Goal: Unclear

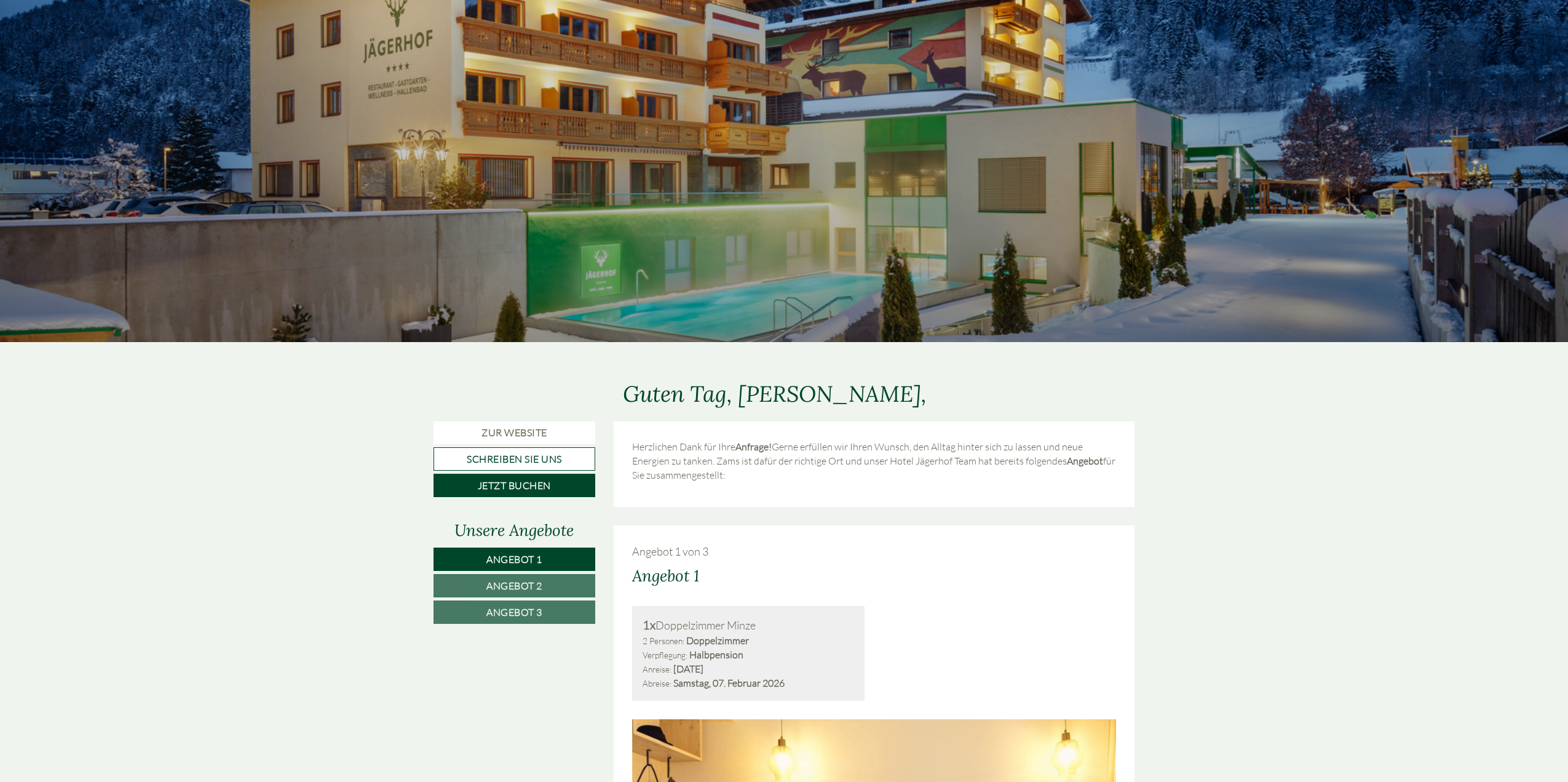
scroll to position [369, 0]
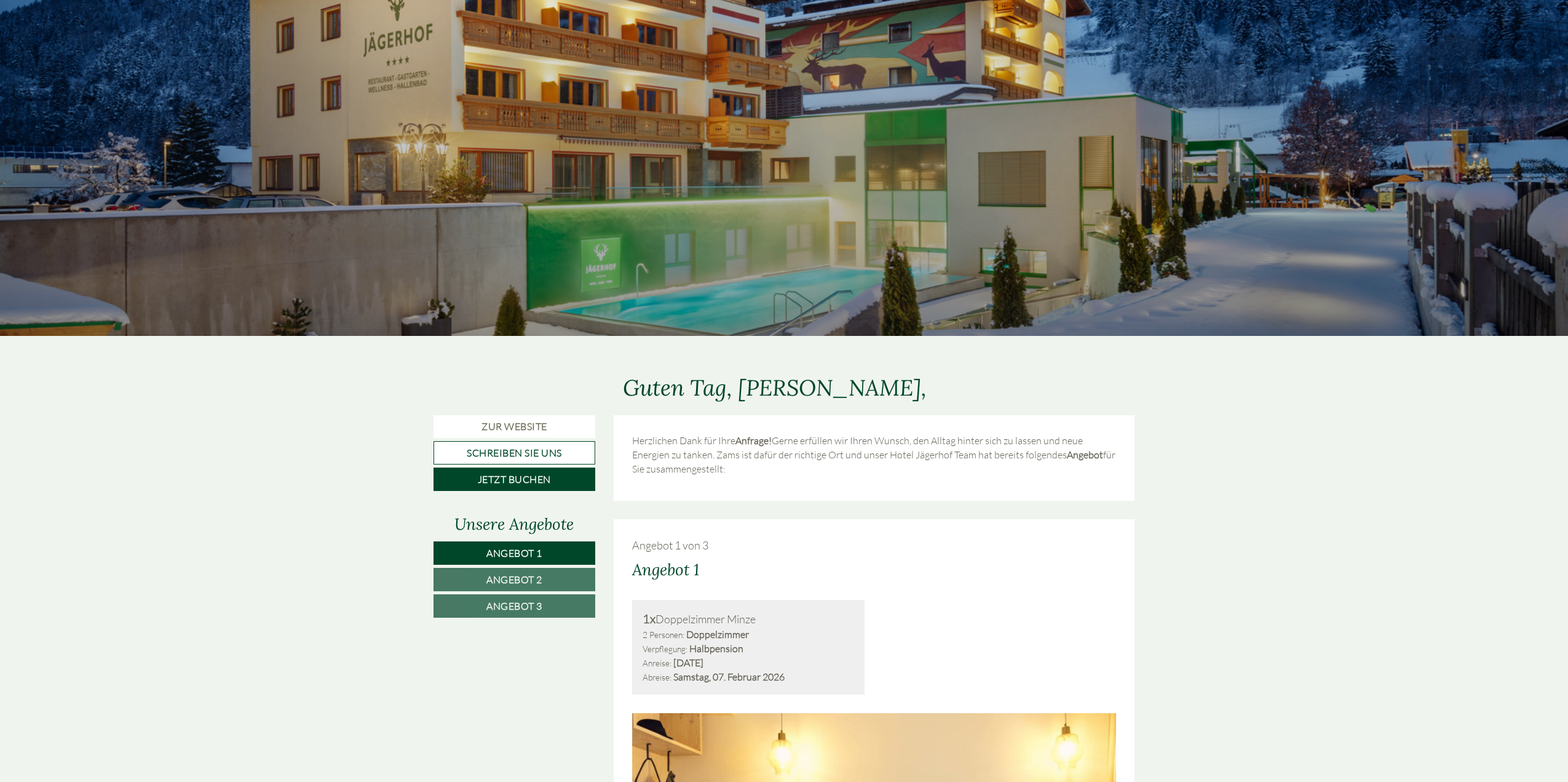
drag, startPoint x: 617, startPoint y: 389, endPoint x: 906, endPoint y: 377, distance: 289.2
click at [906, 377] on div "Guten Tag, [PERSON_NAME]," at bounding box center [775, 385] width 322 height 62
click at [615, 391] on div "Guten Tag, [PERSON_NAME]," at bounding box center [775, 385] width 322 height 62
drag, startPoint x: 624, startPoint y: 389, endPoint x: 907, endPoint y: 364, distance: 284.1
click at [907, 364] on div "Guten Tag, [PERSON_NAME]," at bounding box center [775, 385] width 322 height 62
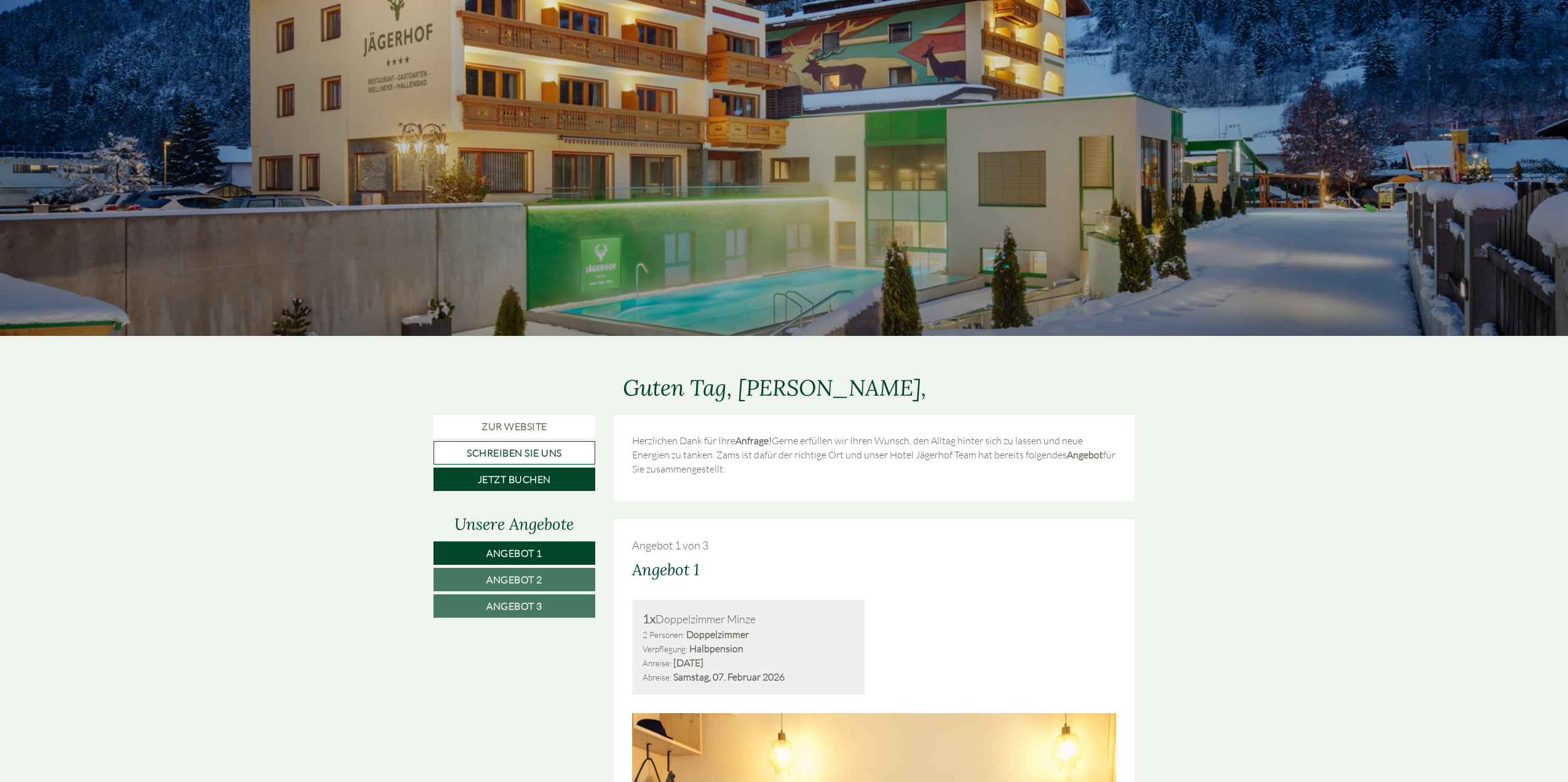
click at [911, 372] on div "Guten Tag, [PERSON_NAME]," at bounding box center [775, 385] width 322 height 62
drag, startPoint x: 914, startPoint y: 383, endPoint x: 608, endPoint y: 395, distance: 306.2
click at [608, 394] on div "Guten Tag, [PERSON_NAME]," at bounding box center [875, 385] width 540 height 62
drag, startPoint x: 737, startPoint y: 473, endPoint x: 628, endPoint y: 444, distance: 112.8
click at [628, 444] on div "Herzlichen Dank für Ihre Anfrage! Gerne erfüllen wir Ihren Wunsch, den Alltag h…" at bounding box center [874, 458] width 521 height 86
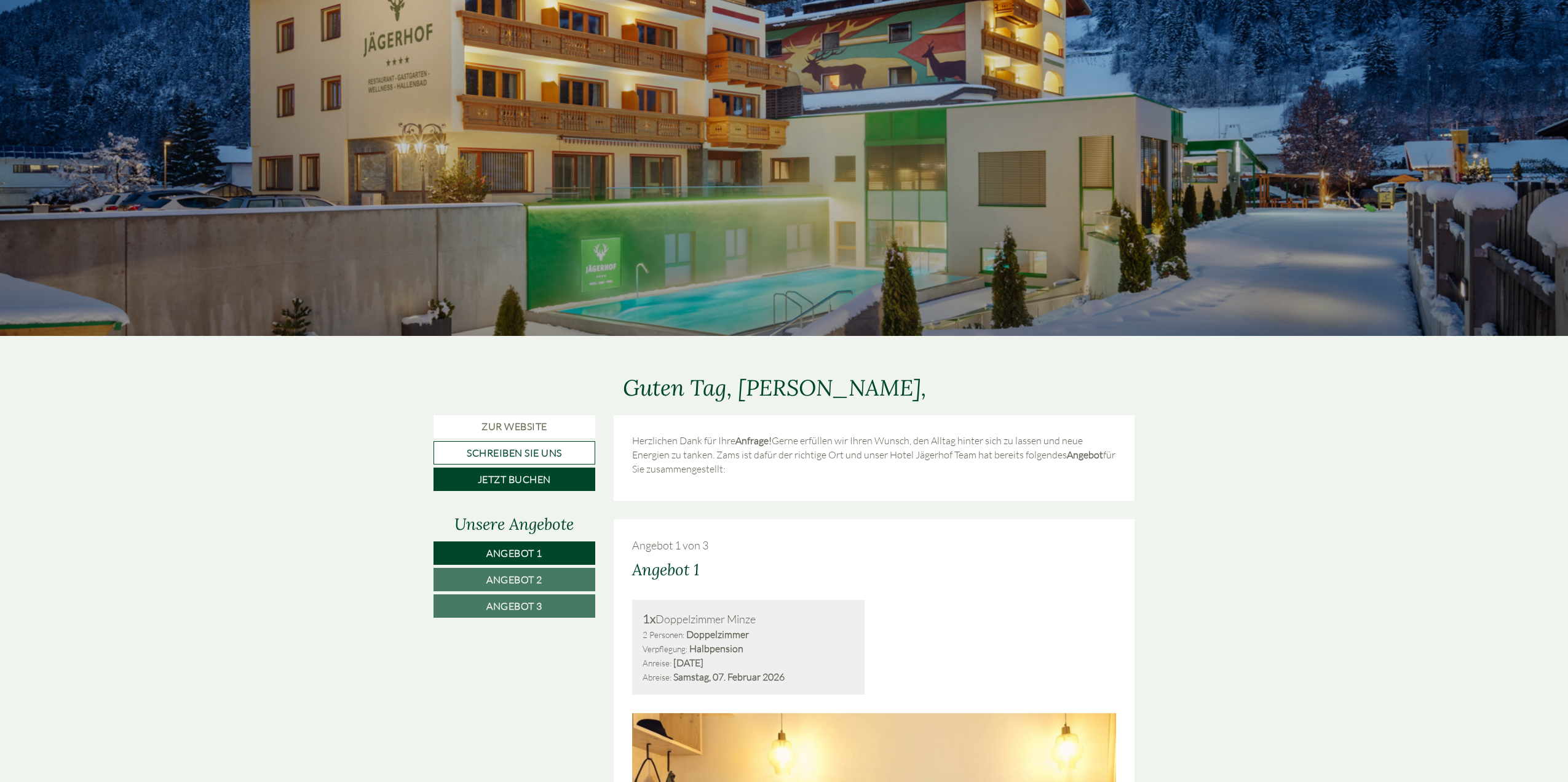
click at [631, 443] on div "Herzlichen Dank für Ihre Anfrage! Gerne erfüllen wir Ihren Wunsch, den Alltag h…" at bounding box center [874, 458] width 521 height 86
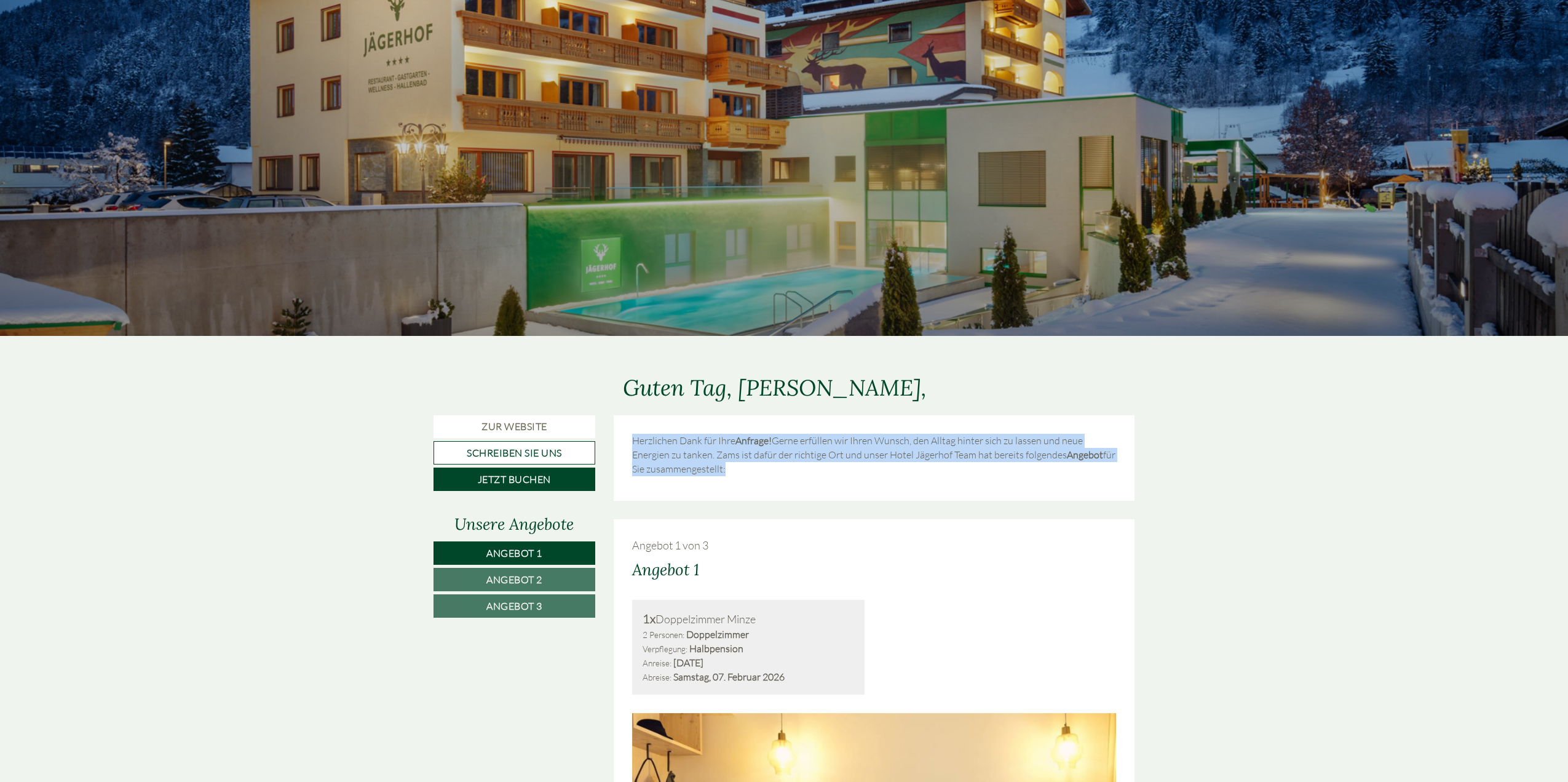
drag, startPoint x: 632, startPoint y: 443, endPoint x: 726, endPoint y: 466, distance: 96.8
click at [726, 466] on p "Herzlichen Dank für Ihre Anfrage! Gerne erfüllen wir Ihren Wunsch, den Alltag h…" at bounding box center [875, 455] width 485 height 42
click at [746, 473] on p "Herzlichen Dank für Ihre Anfrage! Gerne erfüllen wir Ihren Wunsch, den Alltag h…" at bounding box center [875, 455] width 485 height 42
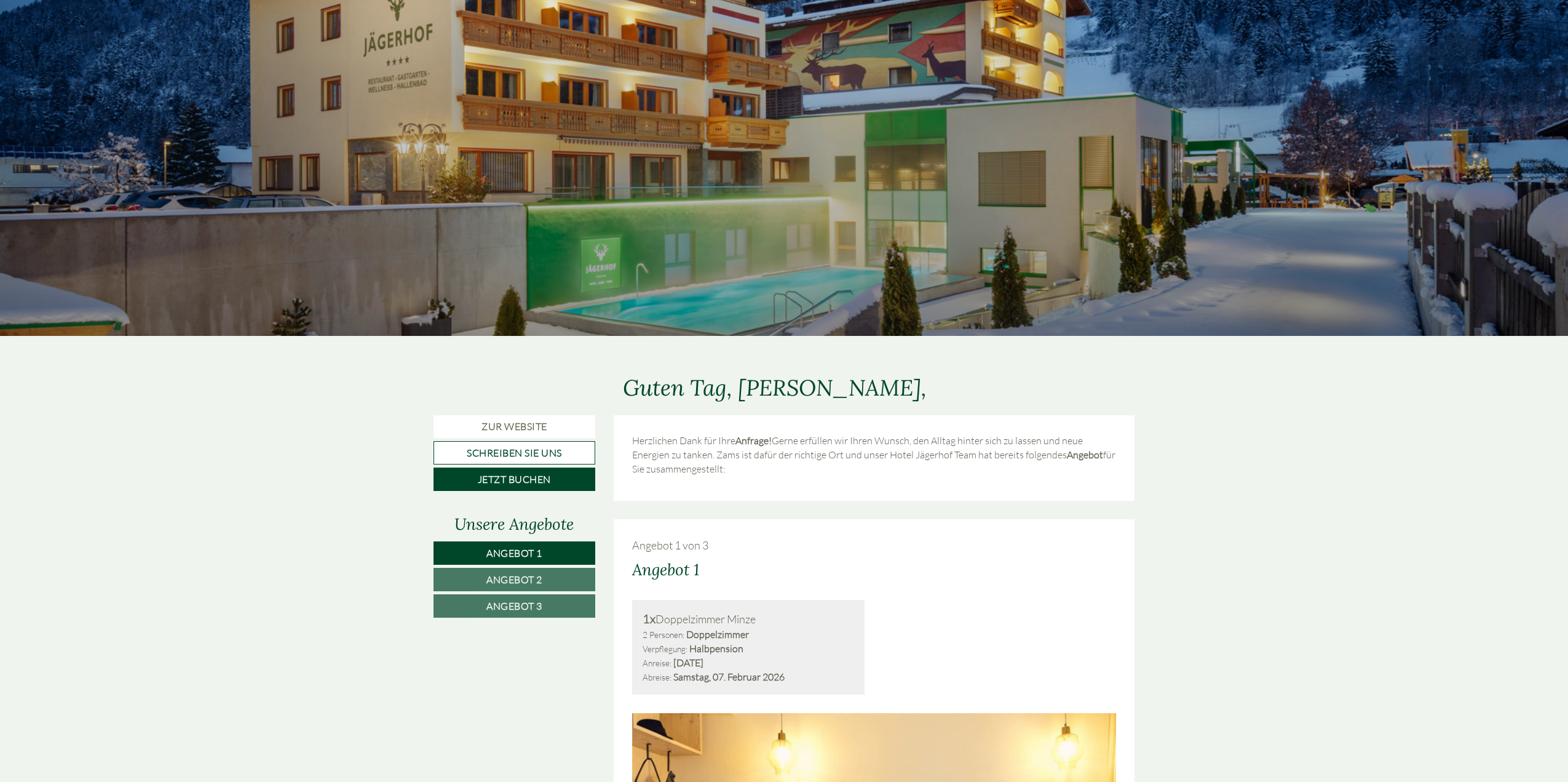
drag, startPoint x: 740, startPoint y: 471, endPoint x: 622, endPoint y: 443, distance: 121.3
click at [622, 443] on div "Herzlichen Dank für Ihre Anfrage! Gerne erfüllen wir Ihren Wunsch, den Alltag h…" at bounding box center [874, 458] width 521 height 86
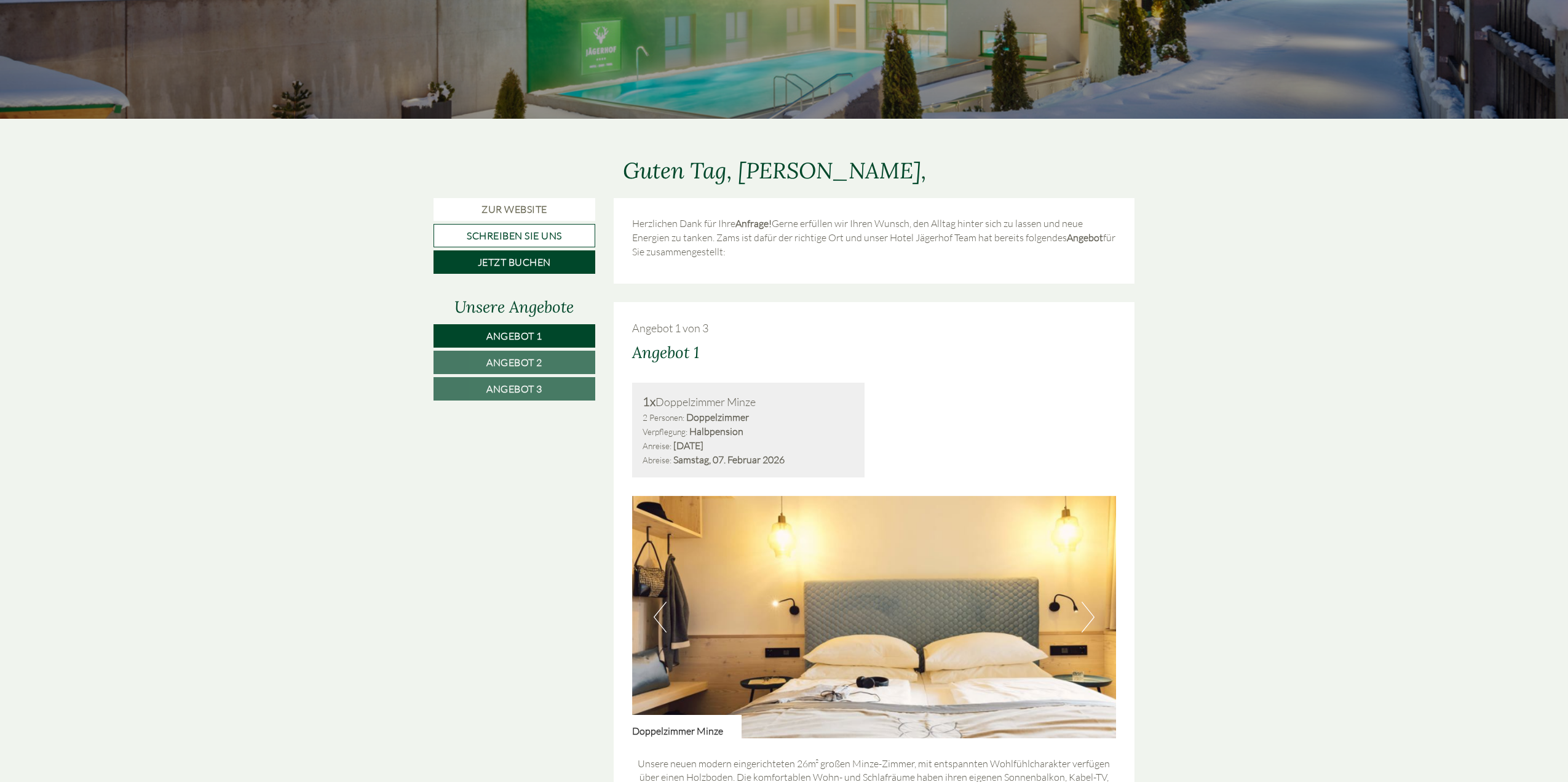
scroll to position [615, 0]
